Goal: Communication & Community: Connect with others

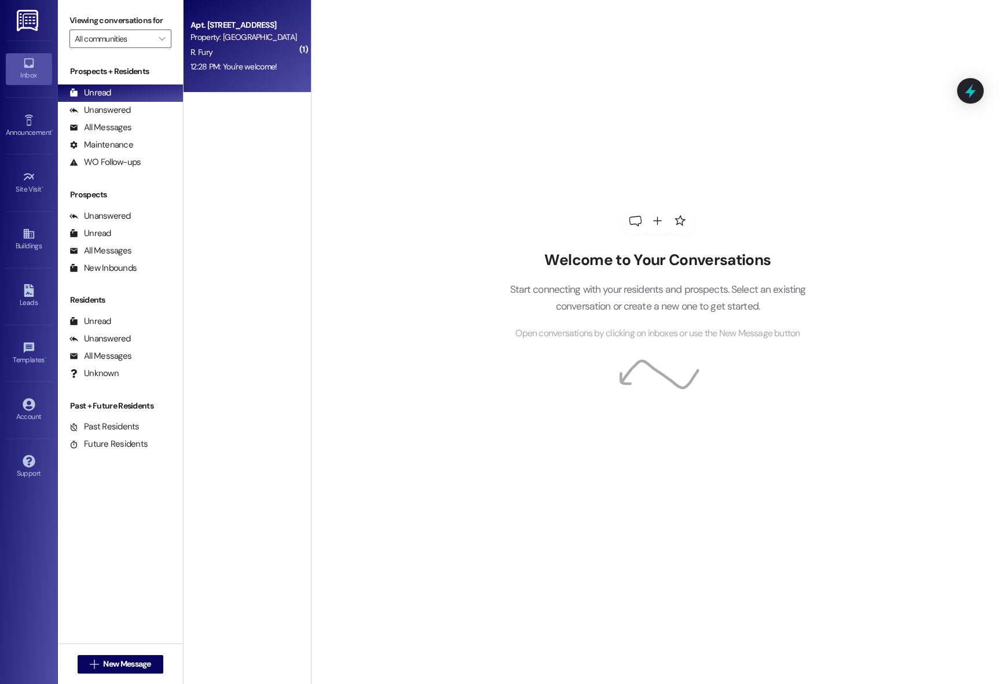
click at [281, 38] on div "Property: [GEOGRAPHIC_DATA] [GEOGRAPHIC_DATA]" at bounding box center [243, 37] width 107 height 12
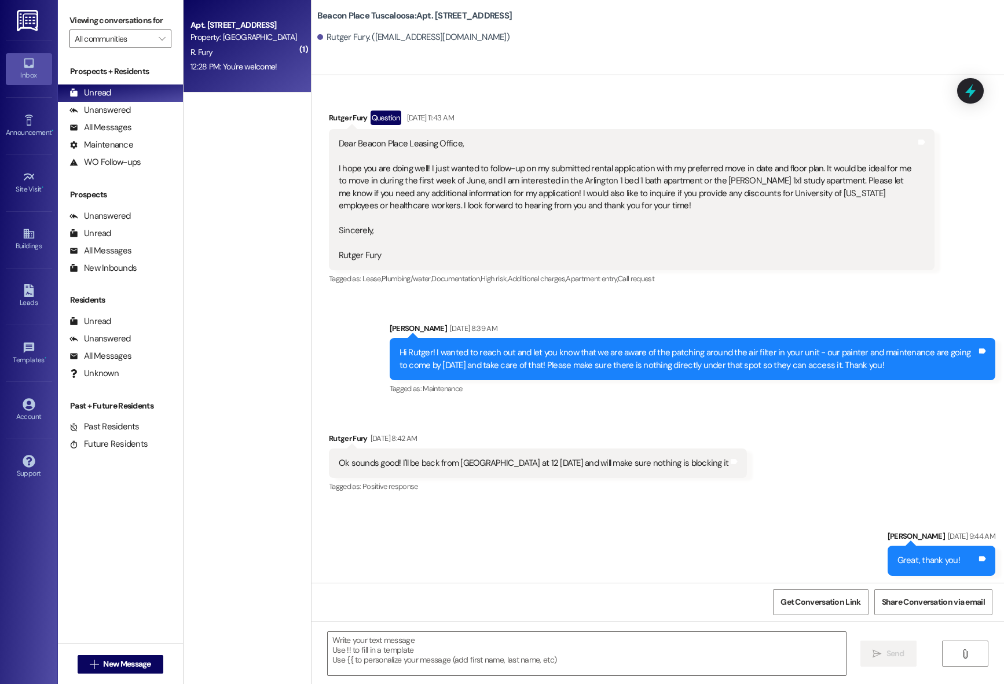
scroll to position [2415, 0]
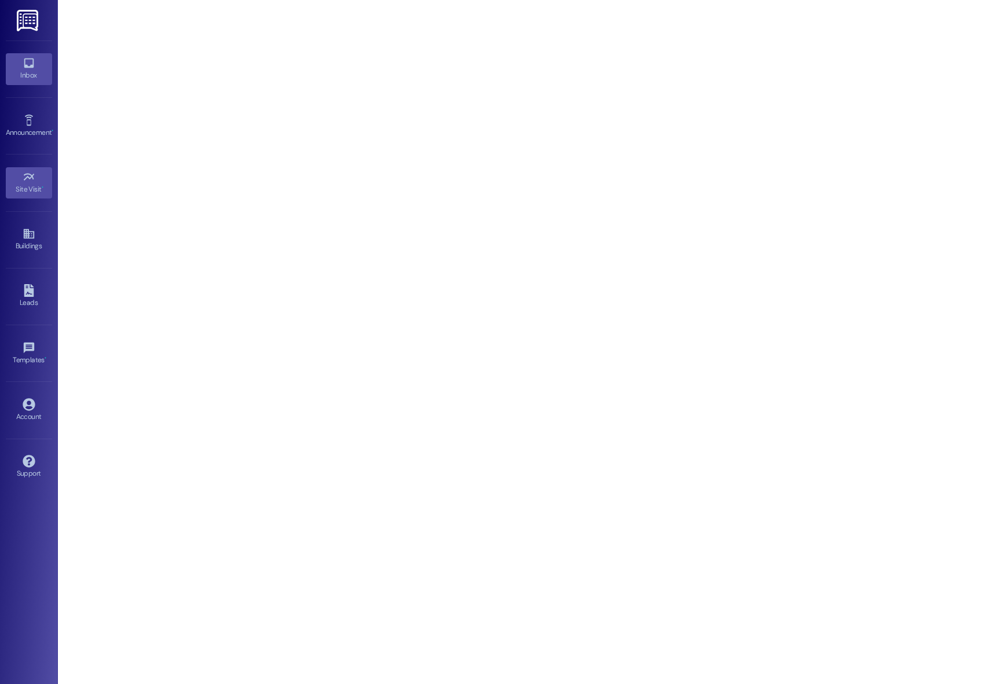
click at [49, 59] on link "Inbox" at bounding box center [29, 68] width 46 height 31
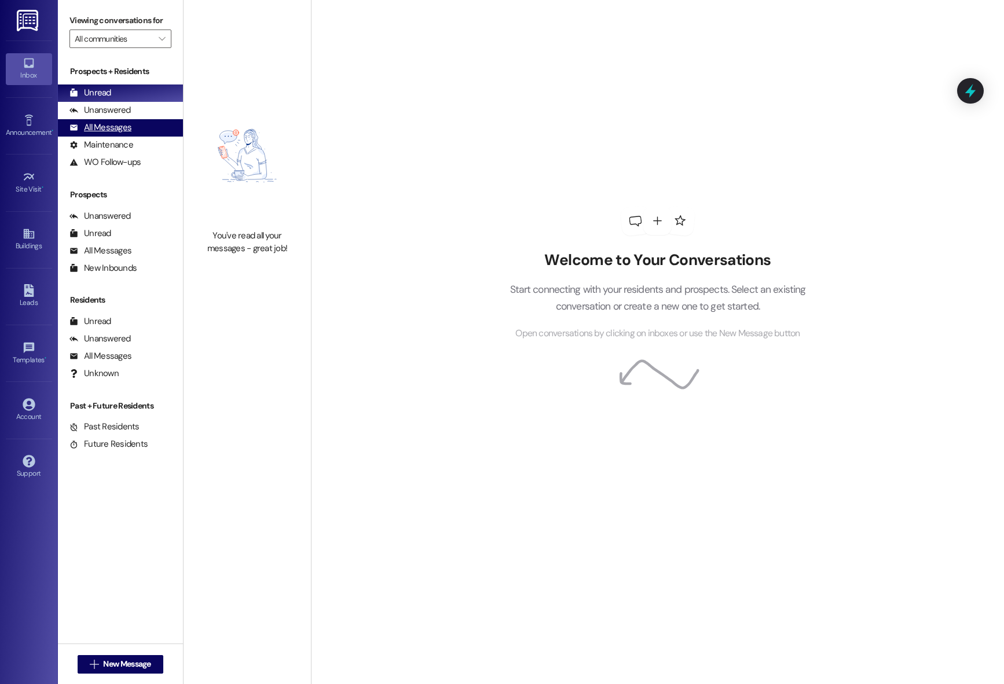
click at [108, 126] on div "All Messages" at bounding box center [100, 128] width 62 height 12
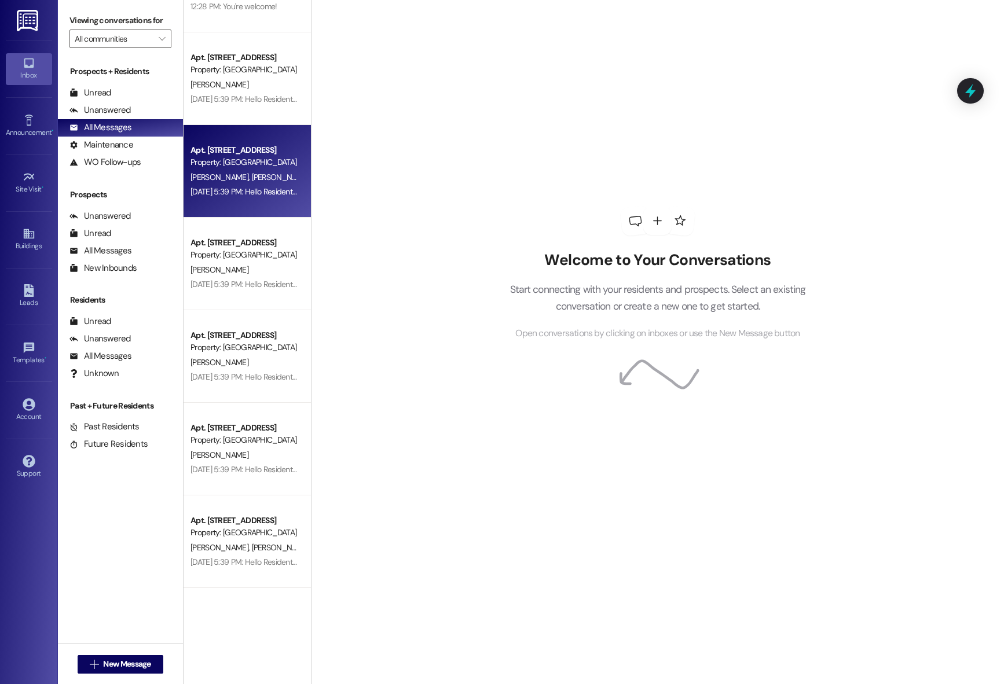
scroll to position [61, 0]
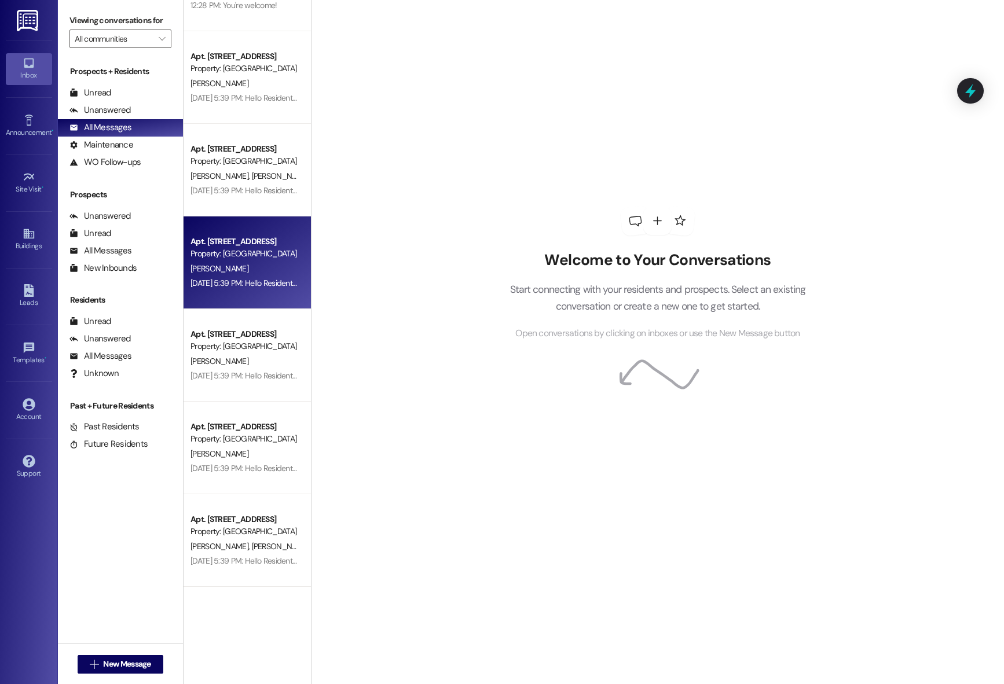
click at [217, 274] on div "B. Friscia" at bounding box center [243, 269] width 109 height 14
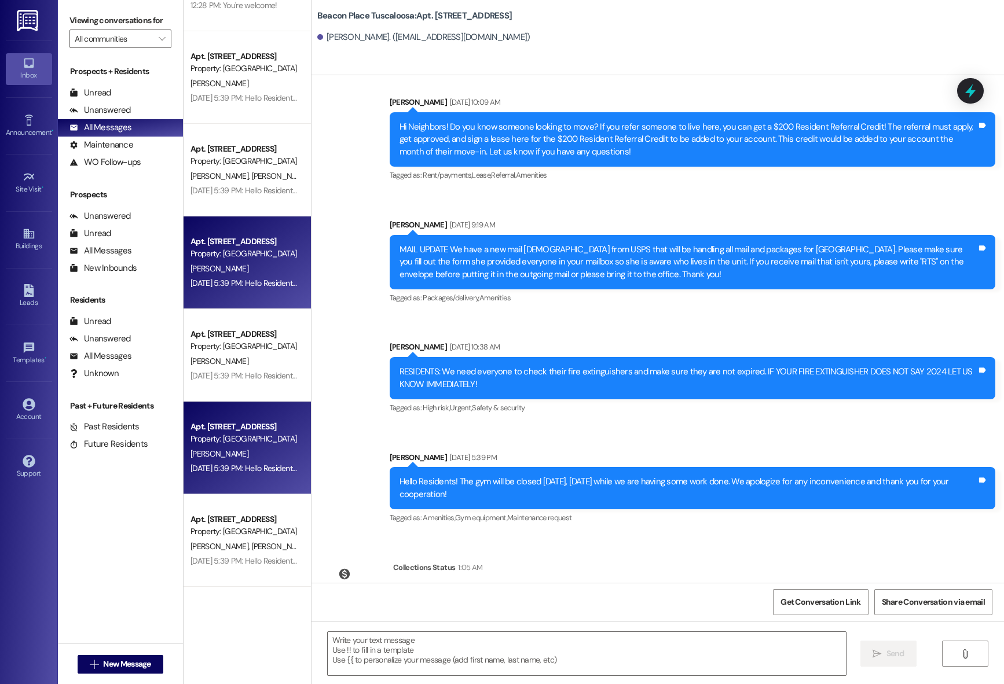
scroll to position [0, 0]
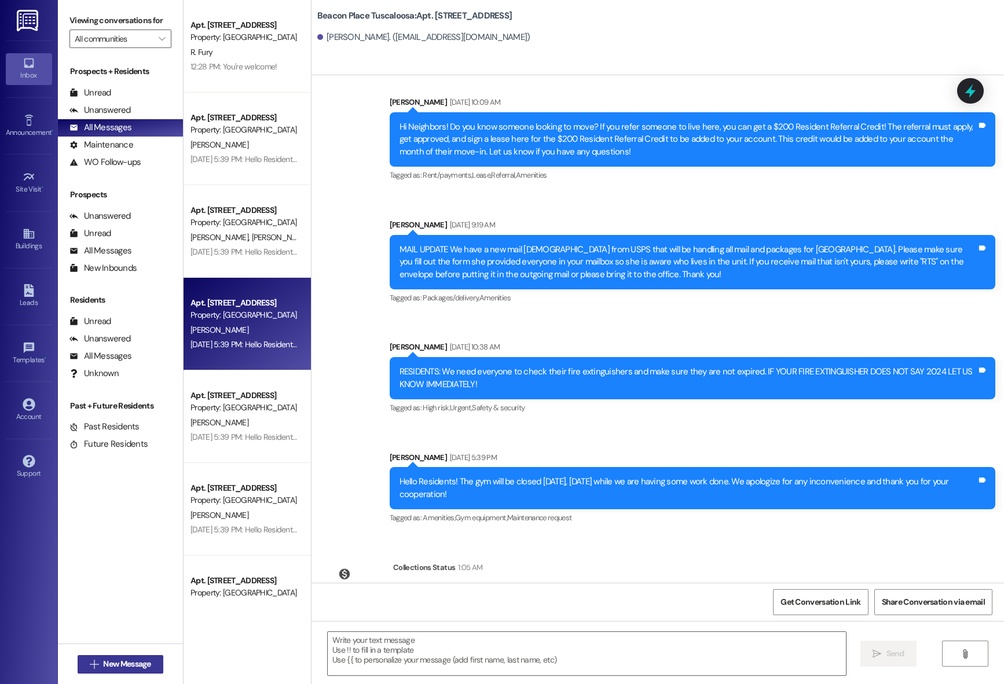
click at [125, 661] on span "New Message" at bounding box center [126, 664] width 47 height 12
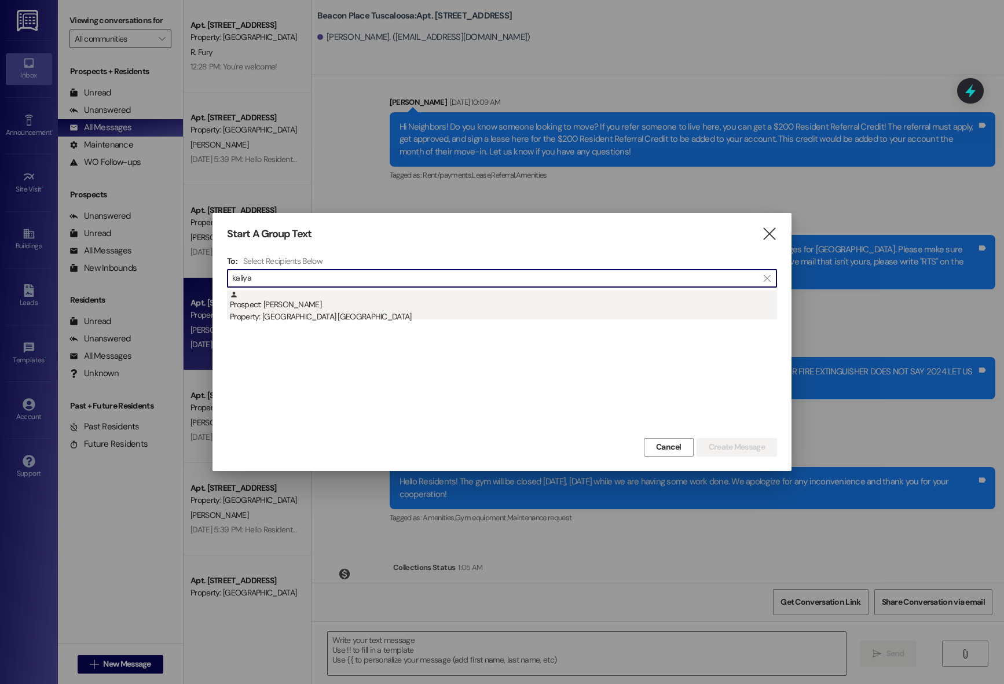
type input "kaliya"
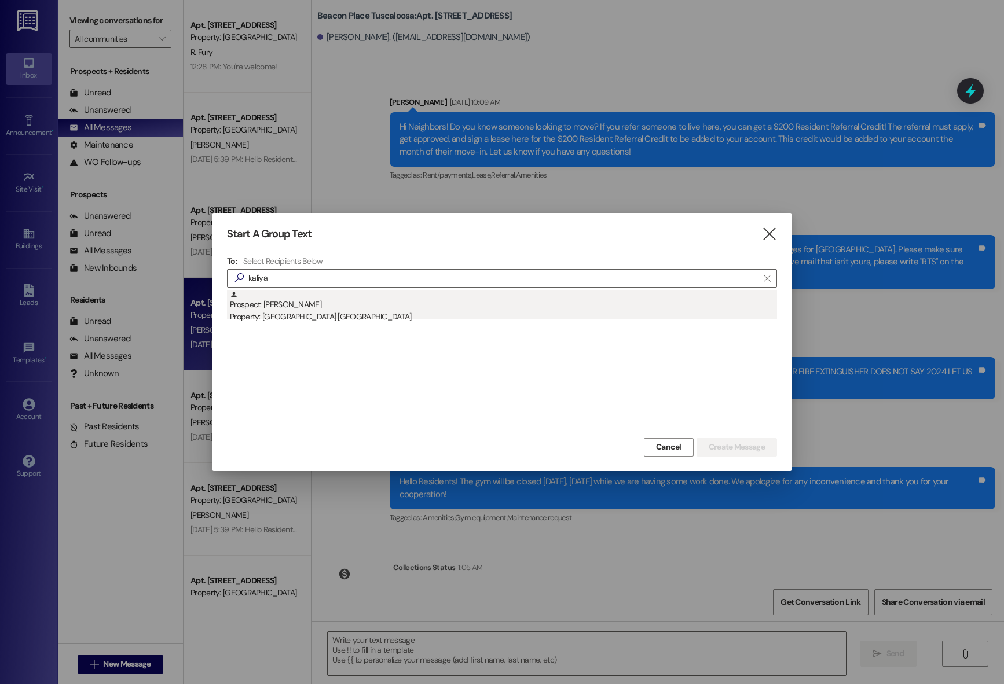
click at [273, 299] on div "Prospect: kaliyah kelly Property: Beacon Place Tuscaloosa" at bounding box center [503, 307] width 547 height 33
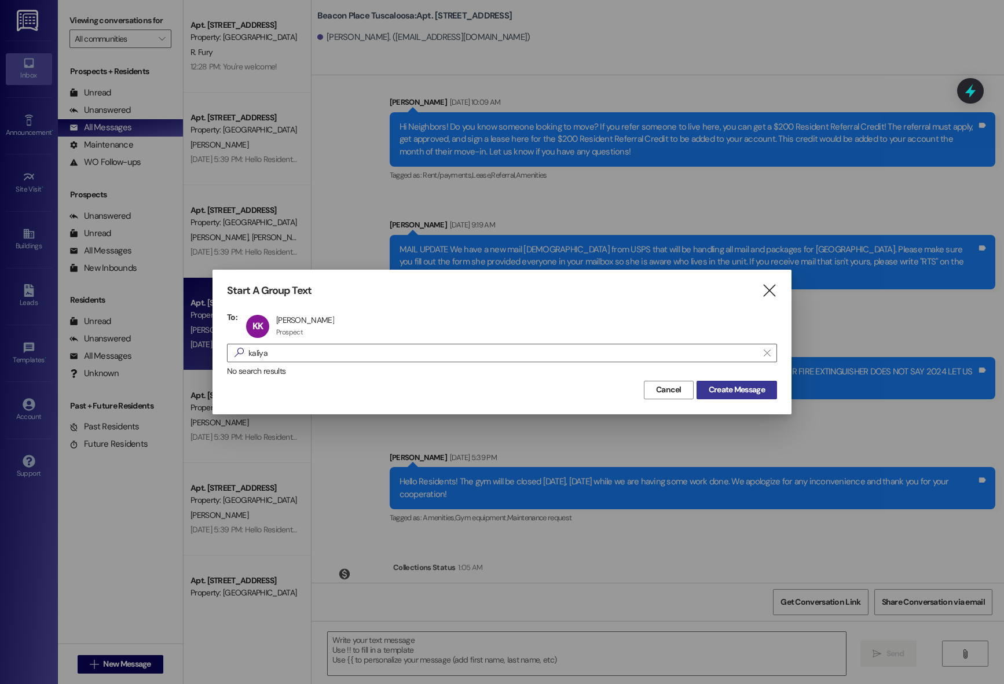
click at [730, 391] on span "Create Message" at bounding box center [737, 390] width 56 height 12
